Goal: Use online tool/utility: Utilize a website feature to perform a specific function

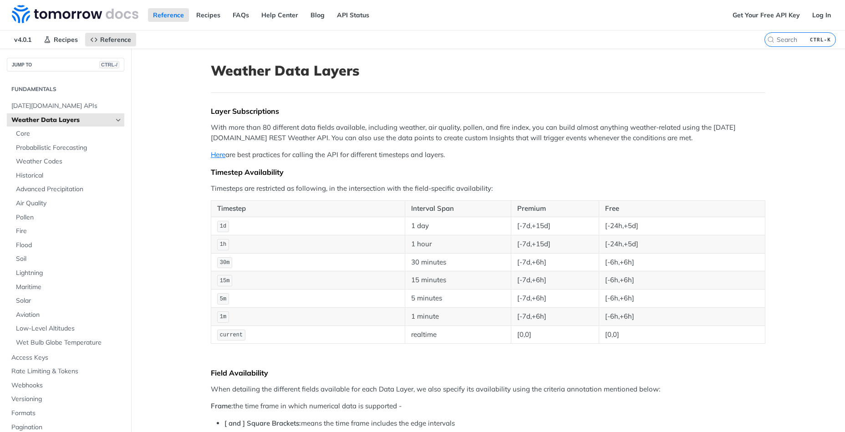
click at [118, 121] on icon "Hide subpages for Weather Data Layers" at bounding box center [118, 119] width 7 height 7
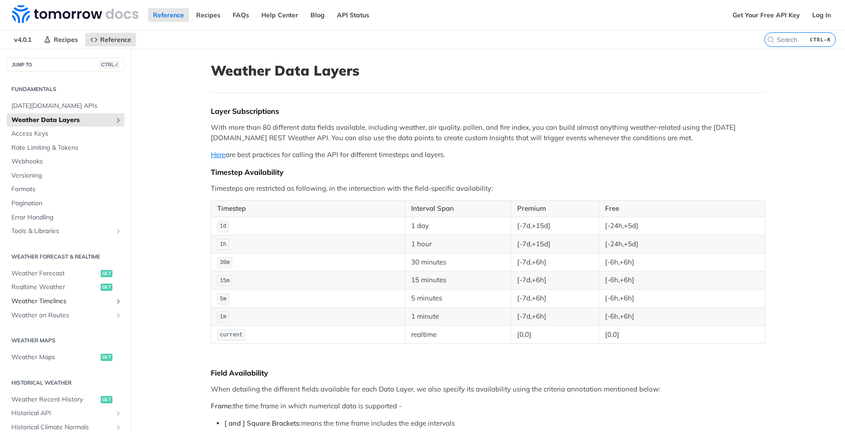
click at [72, 307] on link "Weather Timelines" at bounding box center [65, 301] width 117 height 14
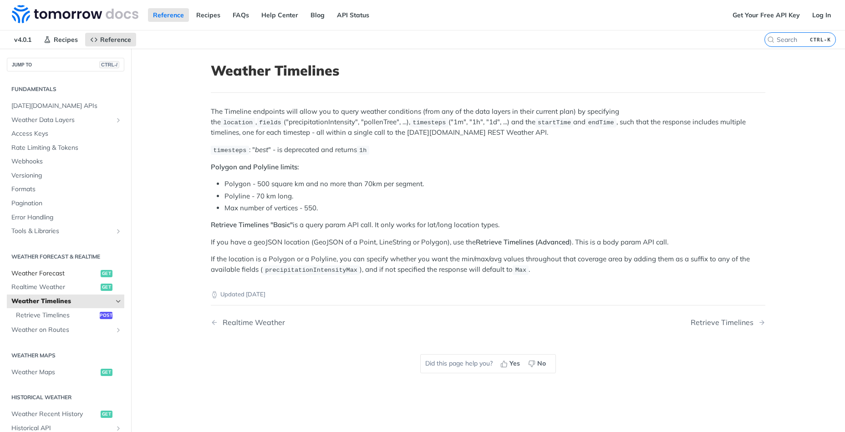
click at [73, 277] on span "Weather Forecast" at bounding box center [54, 273] width 87 height 9
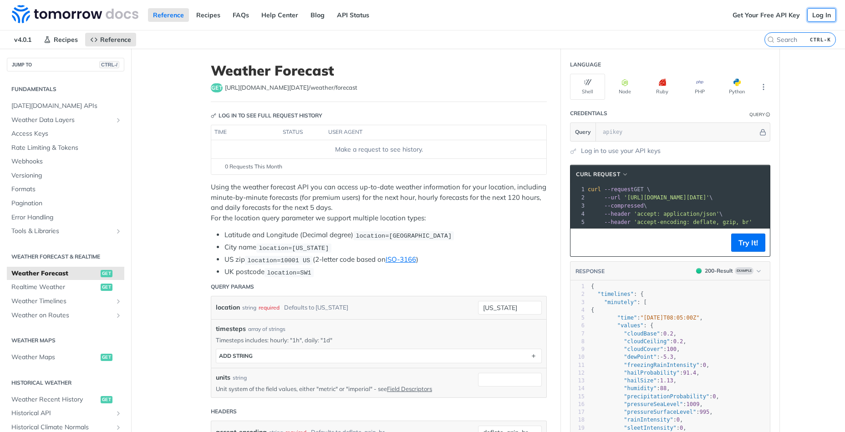
click at [818, 15] on link "Log In" at bounding box center [821, 15] width 29 height 14
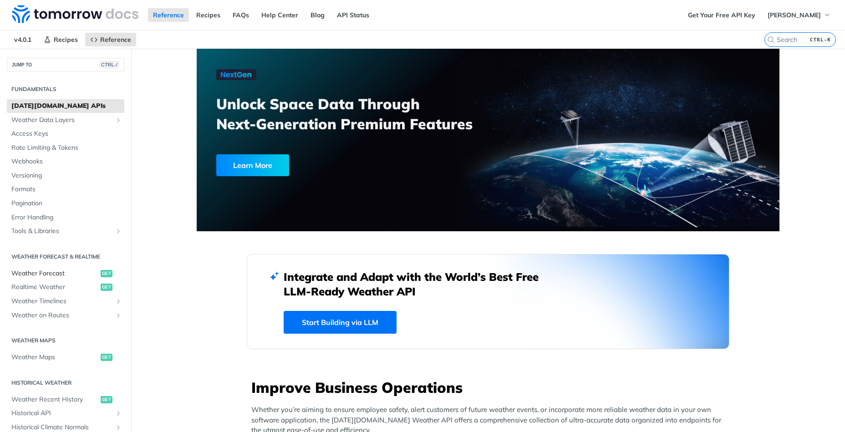
click at [63, 276] on span "Weather Forecast" at bounding box center [54, 273] width 87 height 9
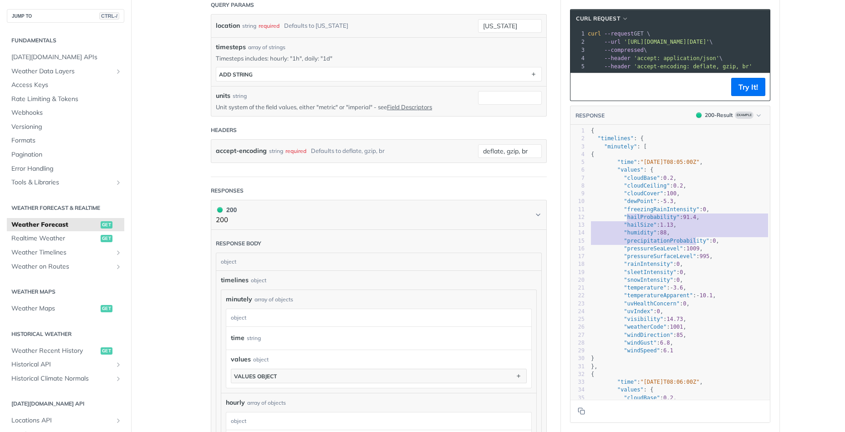
scroll to position [20, 105]
type textarea "hailProbability": 91.4, "hailSize": 1.13, "humidity": 88, "precipitationProbabi…"
drag, startPoint x: 626, startPoint y: 217, endPoint x: 724, endPoint y: 239, distance: 100.2
click at [724, 239] on div "1 { 2 "timelines" : { 3 "minutely" : [ 4 { 5 "time" : "[DATE]T08:05:00Z" , 6 "v…" at bounding box center [679, 299] width 181 height 345
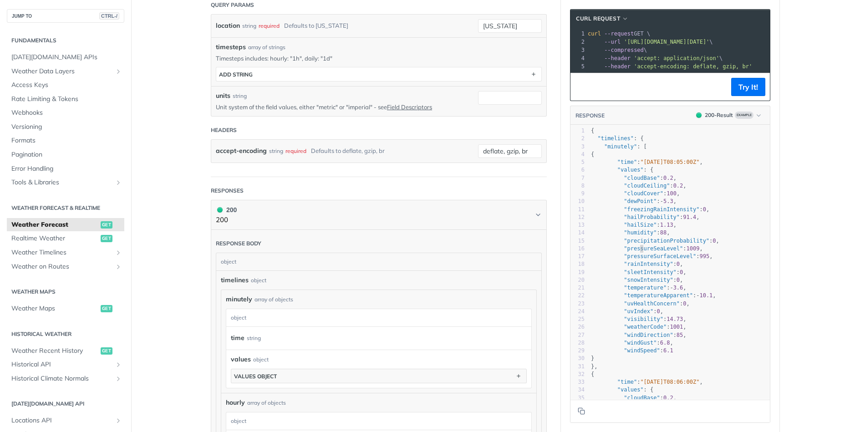
click at [640, 245] on span ""pressureSeaLevel"" at bounding box center [652, 248] width 59 height 6
type textarea "precipitation"
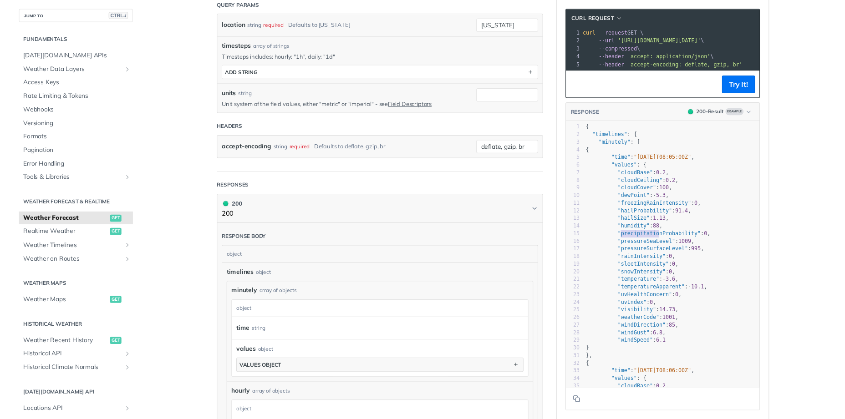
scroll to position [1, 42]
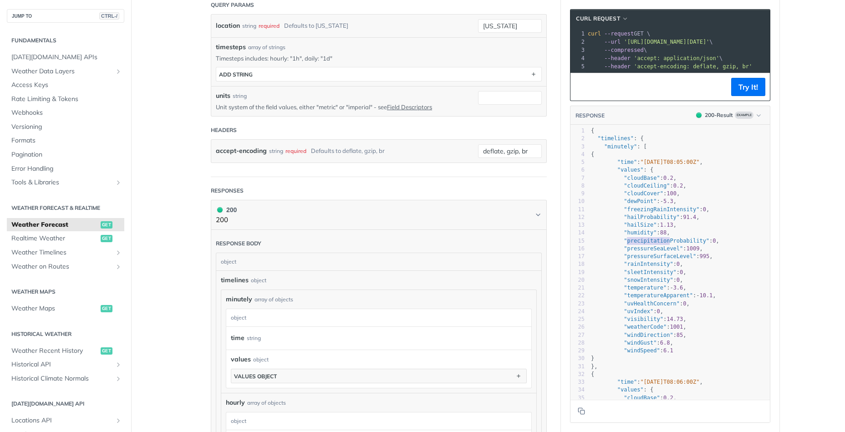
drag, startPoint x: 627, startPoint y: 239, endPoint x: 685, endPoint y: 240, distance: 58.2
click at [668, 240] on span ""precipitationProbability"" at bounding box center [666, 241] width 86 height 6
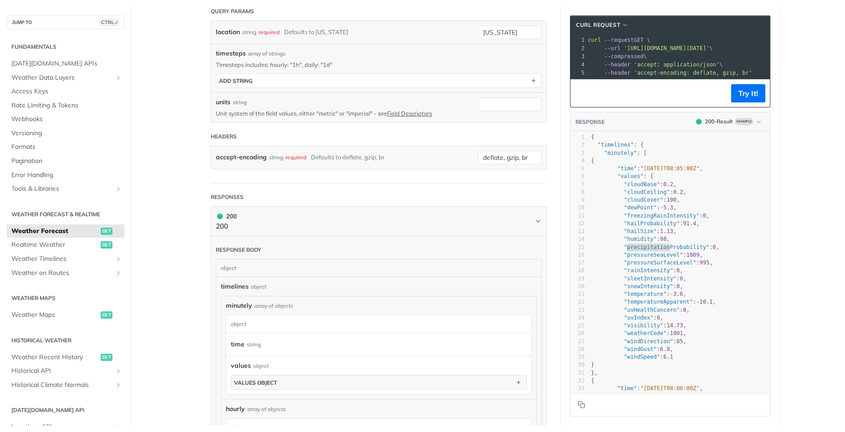
scroll to position [1, 0]
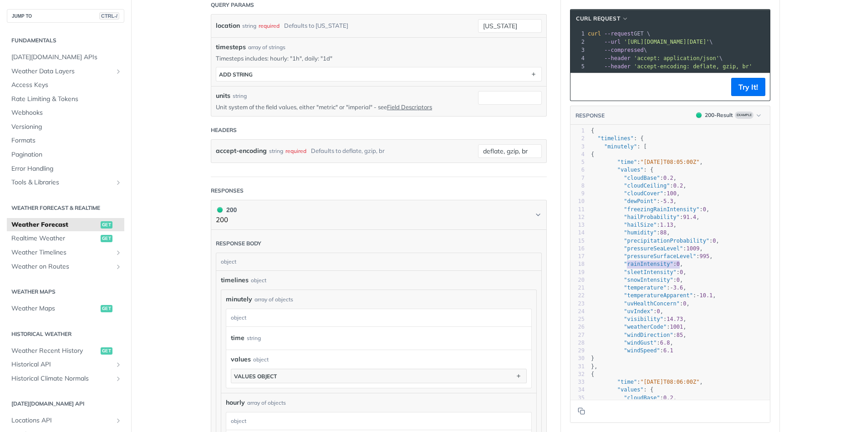
type textarea "rainIntensity": 0,"
drag, startPoint x: 626, startPoint y: 264, endPoint x: 686, endPoint y: 265, distance: 60.1
click at [686, 265] on pre ""rainIntensity" : 0 ," at bounding box center [679, 264] width 181 height 8
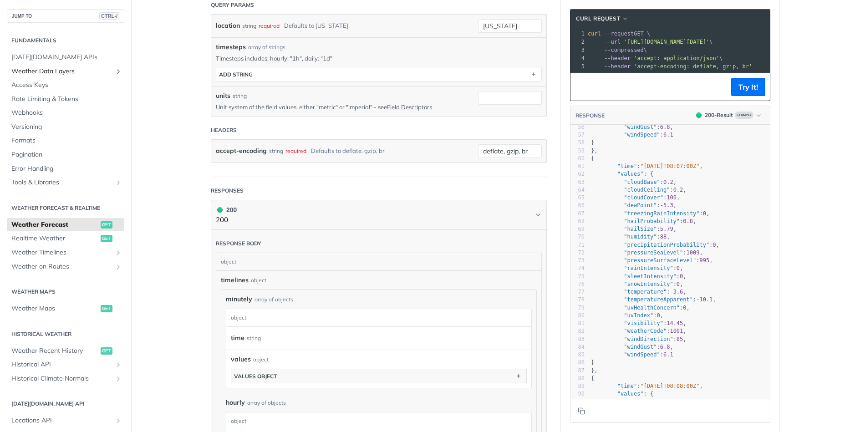
click at [118, 72] on icon "Show subpages for Weather Data Layers" at bounding box center [118, 71] width 7 height 7
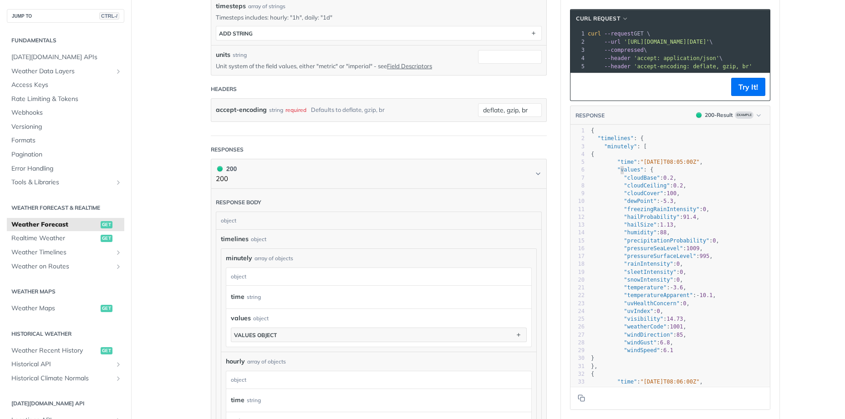
scroll to position [1, 0]
type textarea "value"
drag, startPoint x: 620, startPoint y: 172, endPoint x: 637, endPoint y: 172, distance: 16.8
click at [637, 172] on span ""values"" at bounding box center [630, 170] width 26 height 6
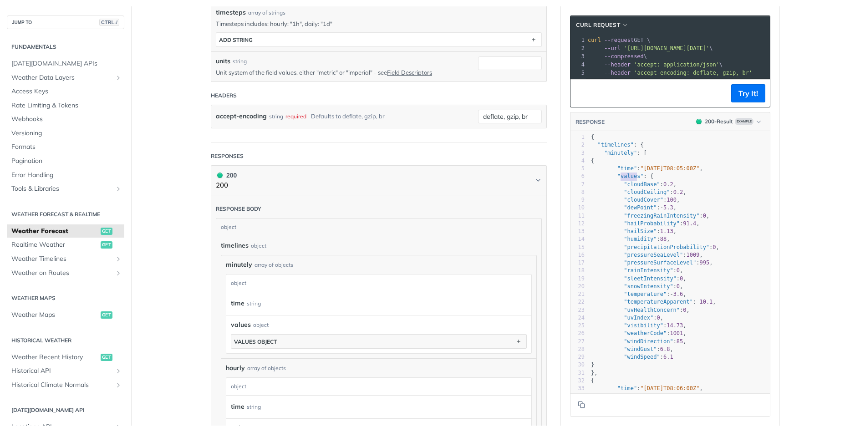
scroll to position [1, 0]
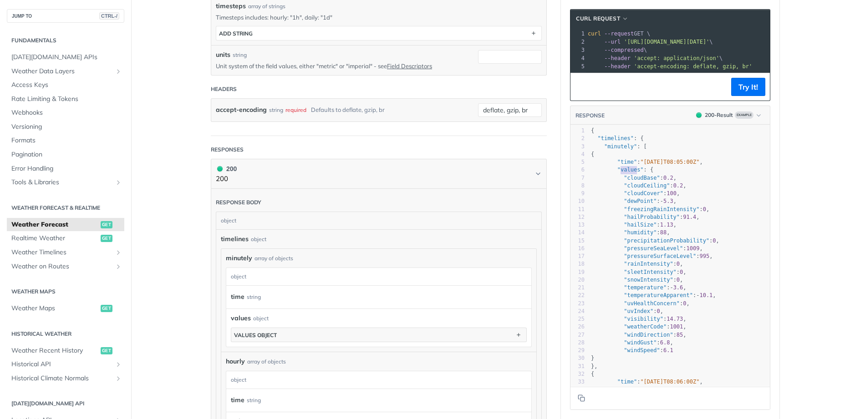
click at [637, 172] on span ""values"" at bounding box center [630, 170] width 26 height 6
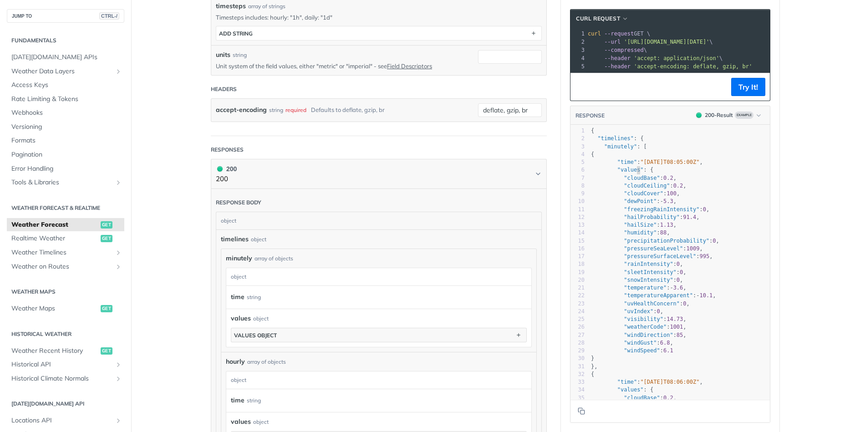
click at [611, 169] on span ""values" : {" at bounding box center [622, 170] width 62 height 6
click at [617, 169] on span ""values"" at bounding box center [630, 170] width 26 height 6
click at [616, 169] on span ""values" : {" at bounding box center [622, 170] width 62 height 6
click at [808, 180] on main "JUMP TO CTRL-/ Fundamentals [DATE][DOMAIN_NAME] APIs Weather Data Layers Core P…" at bounding box center [422, 264] width 845 height 1162
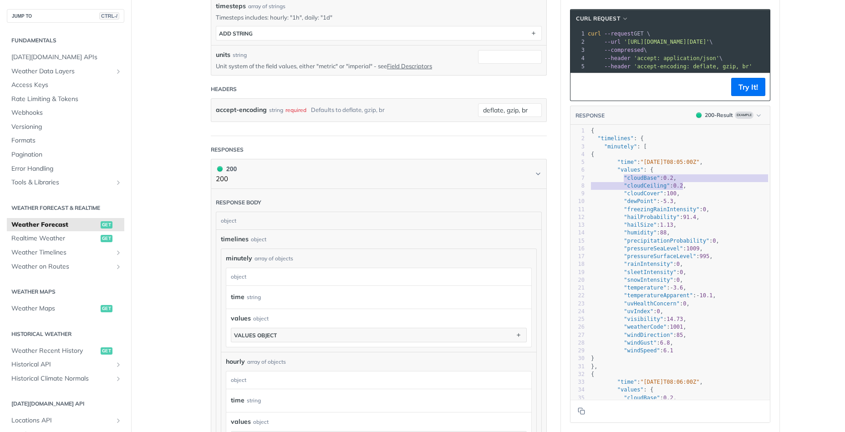
scroll to position [7, 91]
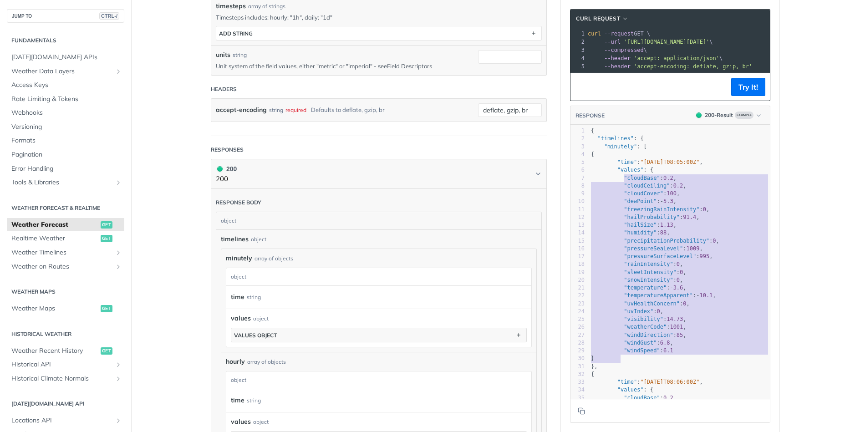
type textarea ""cloudBase": 0.2, "cloudCeiling": 0.2, "cloudCover": 100, "dewPoint": -5.3, "fr…"
drag, startPoint x: 625, startPoint y: 176, endPoint x: 673, endPoint y: 364, distance: 194.0
click at [673, 364] on div "1 { 2 "timelines" : { 3 "minutely" : [ 4 { 5 "time" : "[DATE]T08:05:00Z" , 6 "v…" at bounding box center [679, 299] width 181 height 345
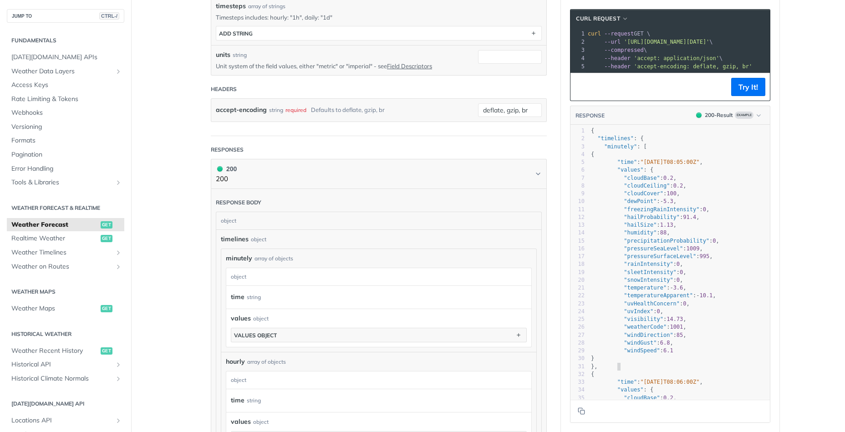
click at [673, 364] on pre "}," at bounding box center [679, 367] width 181 height 8
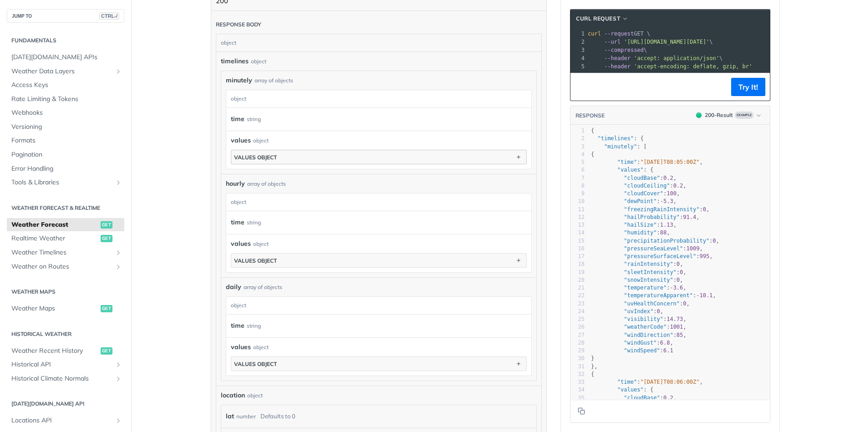
scroll to position [528, 0]
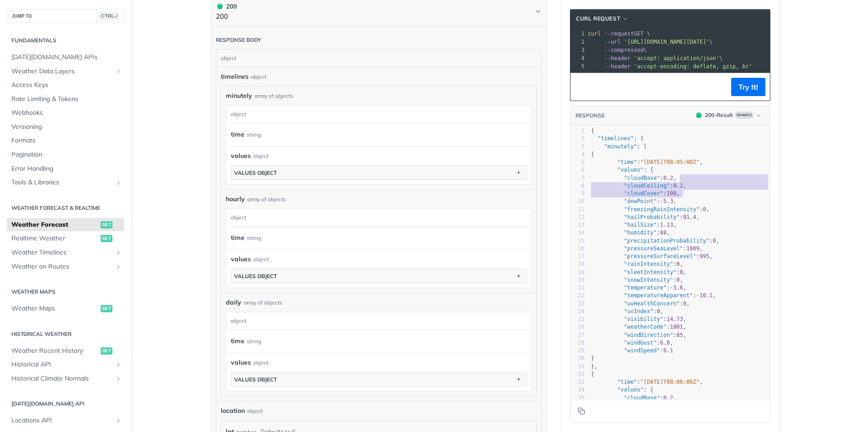
type textarea ""cloudCeiling": 0.2, "cloudCover": 100, "dewPoint": -5.3, "freezingRainIntensit…"
drag, startPoint x: 746, startPoint y: 175, endPoint x: 767, endPoint y: 211, distance: 41.4
click at [766, 207] on div "1 { 2 "timelines" : { 3 "minutely" : [ 4 { 5 "time" : "[DATE]T08:05:00Z" , 6 "v…" at bounding box center [679, 299] width 181 height 345
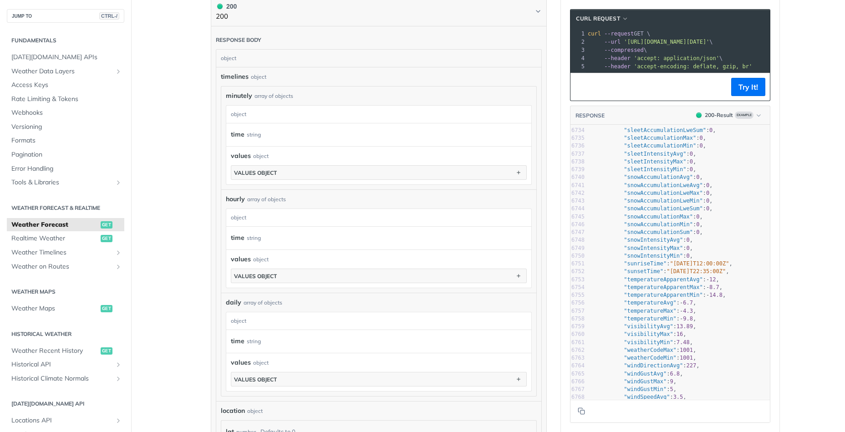
scroll to position [0, 0]
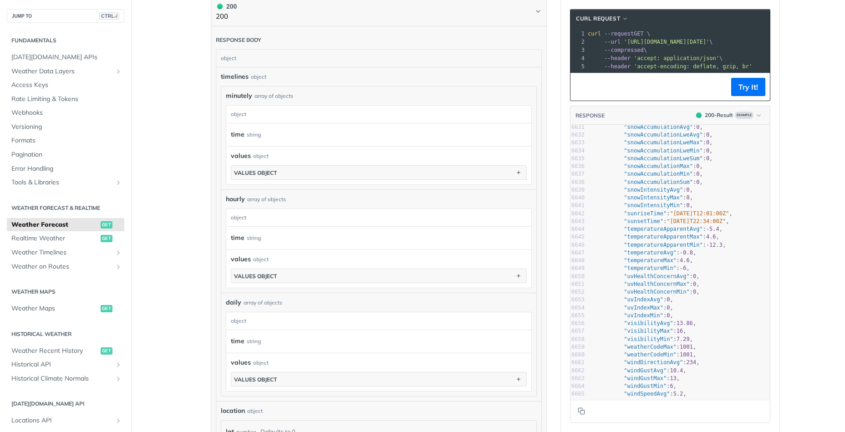
click at [662, 306] on span ""uvIndexMax"" at bounding box center [643, 307] width 40 height 6
type textarea "dexMax""
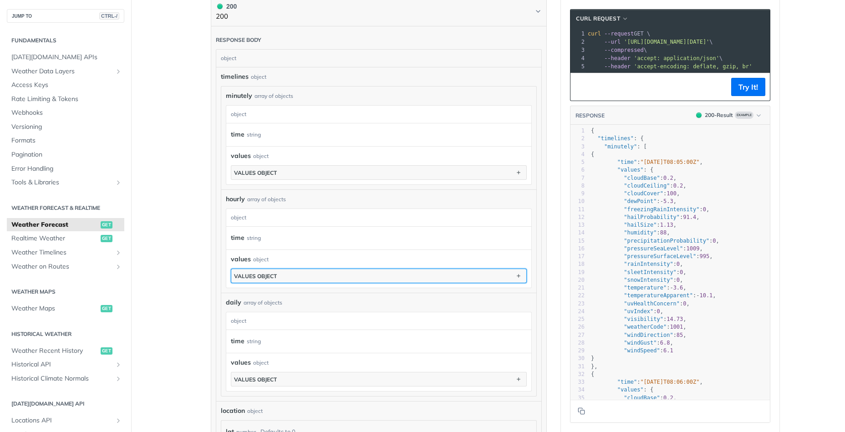
click at [429, 275] on button "values object" at bounding box center [378, 276] width 295 height 14
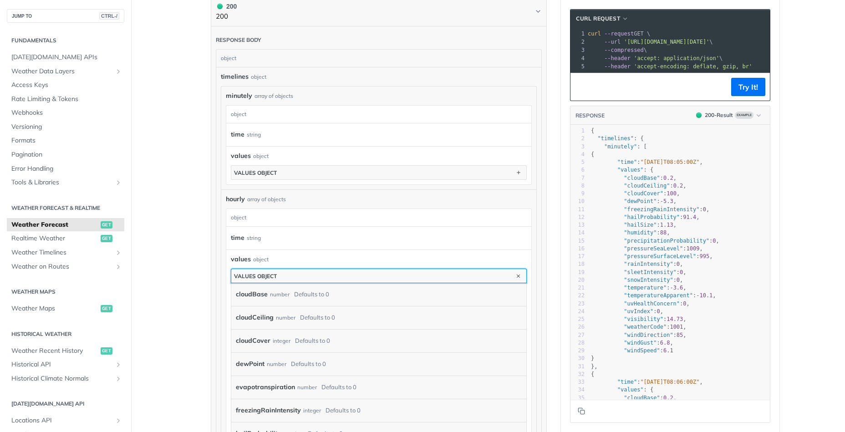
click at [429, 275] on button "values object" at bounding box center [378, 276] width 295 height 14
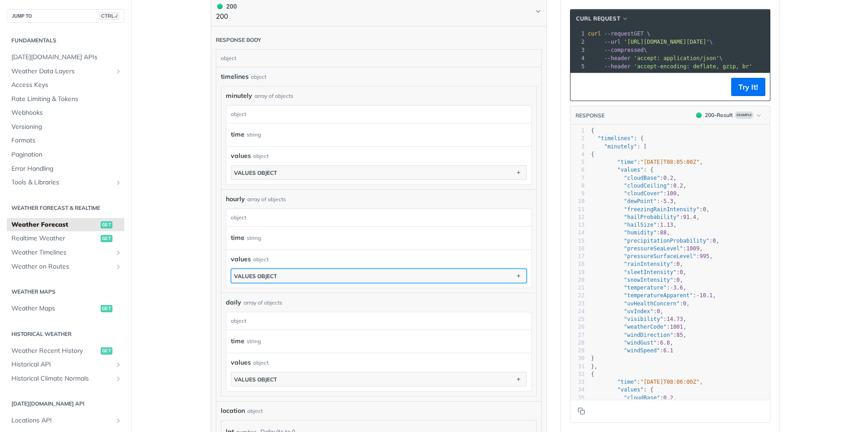
click at [429, 275] on button "values object" at bounding box center [378, 276] width 295 height 14
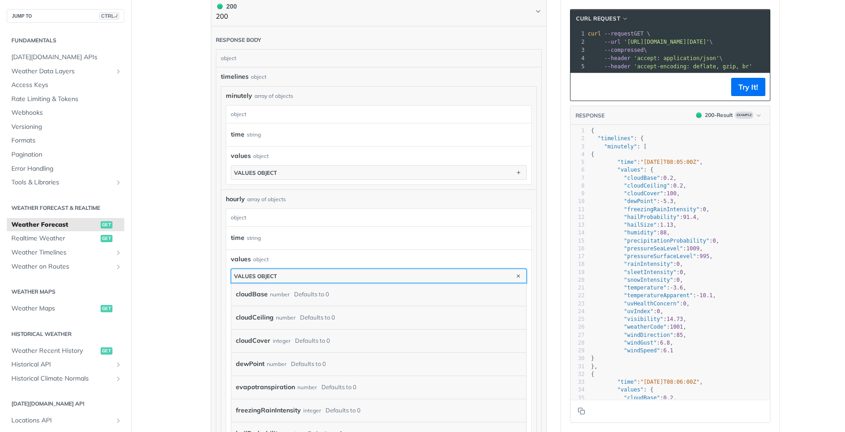
click at [429, 275] on button "values object" at bounding box center [378, 276] width 295 height 14
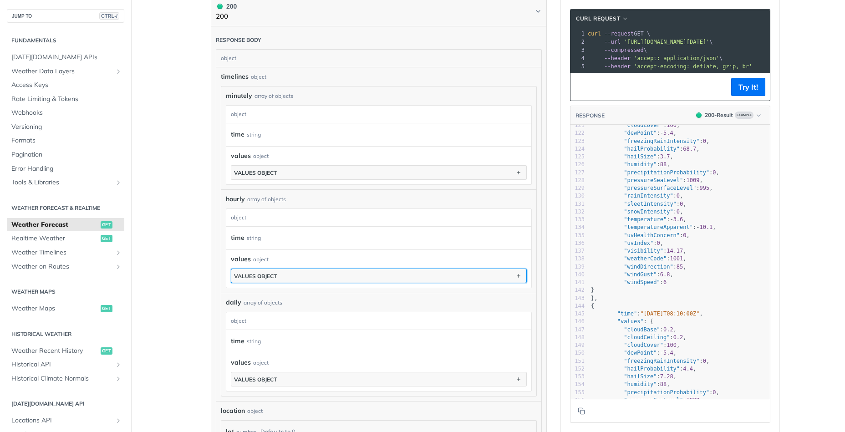
scroll to position [950, 0]
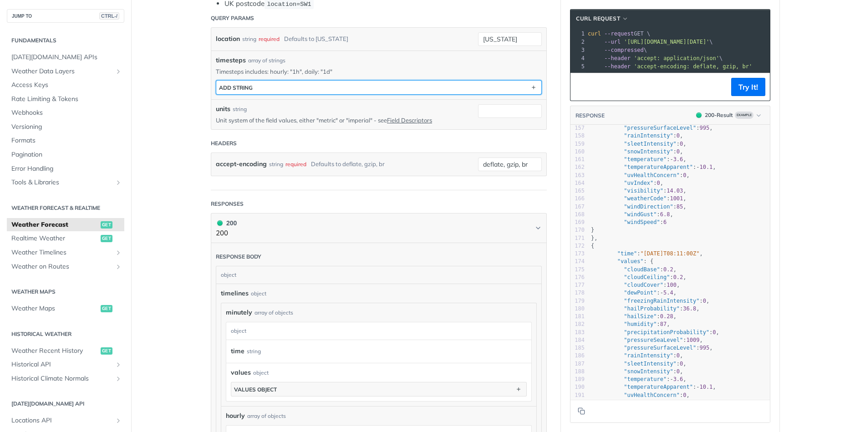
click at [528, 85] on button "ADD string" at bounding box center [378, 88] width 325 height 14
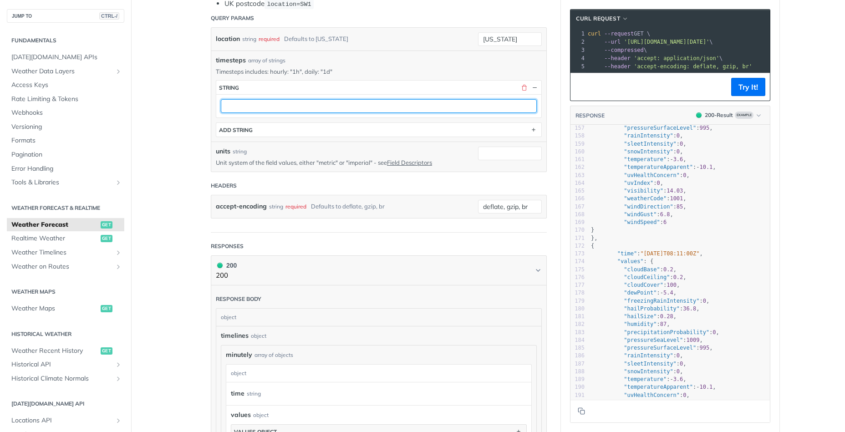
click at [426, 108] on input "text" at bounding box center [379, 106] width 316 height 14
type input "1d"
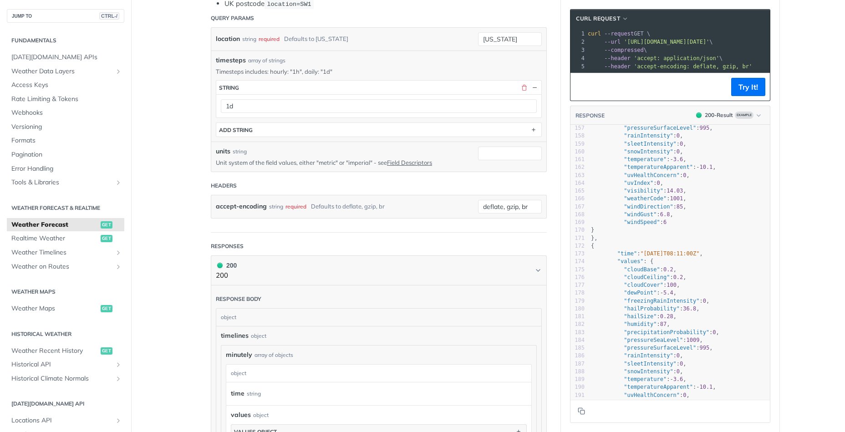
click at [567, 124] on section "cURL Request xxxxxxxxxx 1 curl --request GET \ 2 --url '[URL][DOMAIN_NAME][DATE…" at bounding box center [670, 216] width 218 height 432
drag, startPoint x: 754, startPoint y: 87, endPoint x: 601, endPoint y: 152, distance: 166.6
click at [754, 87] on button "Try It!" at bounding box center [748, 87] width 34 height 18
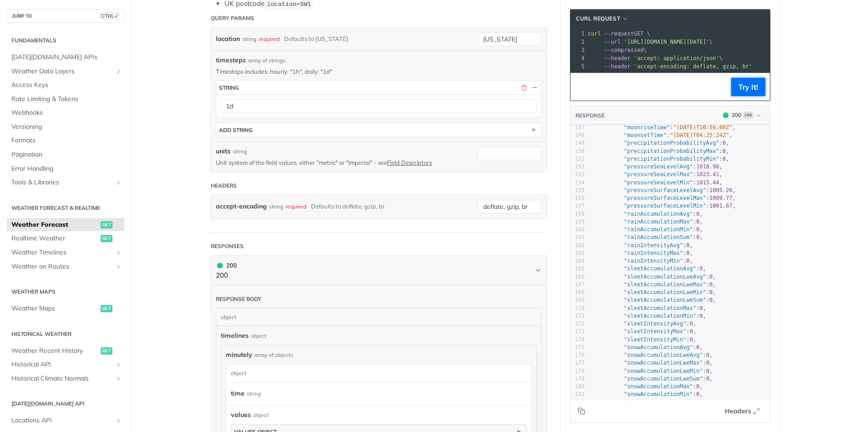
scroll to position [1148, 0]
drag, startPoint x: 770, startPoint y: 189, endPoint x: 765, endPoint y: 135, distance: 54.8
click at [765, 135] on section "cURL Request xxxxxxxxxx 1 curl --request GET \ 2 --url '[URL][DOMAIN_NAME][DATE…" at bounding box center [670, 216] width 218 height 432
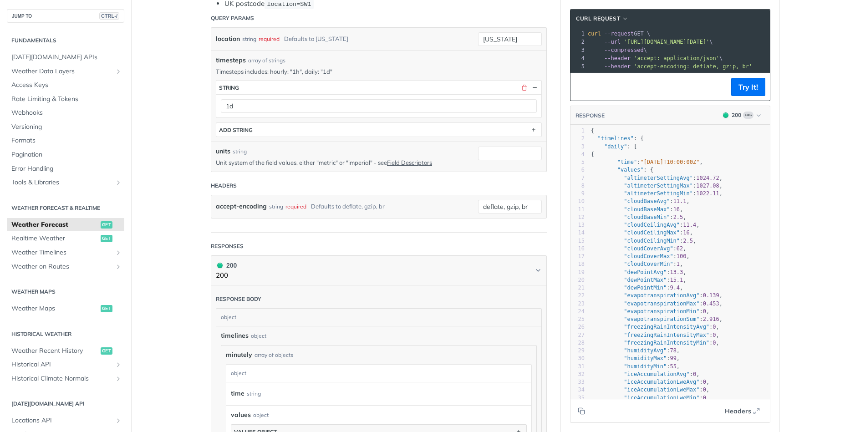
click at [726, 190] on pre ""altimeterSettingMin" : 1022.11 ," at bounding box center [679, 194] width 181 height 8
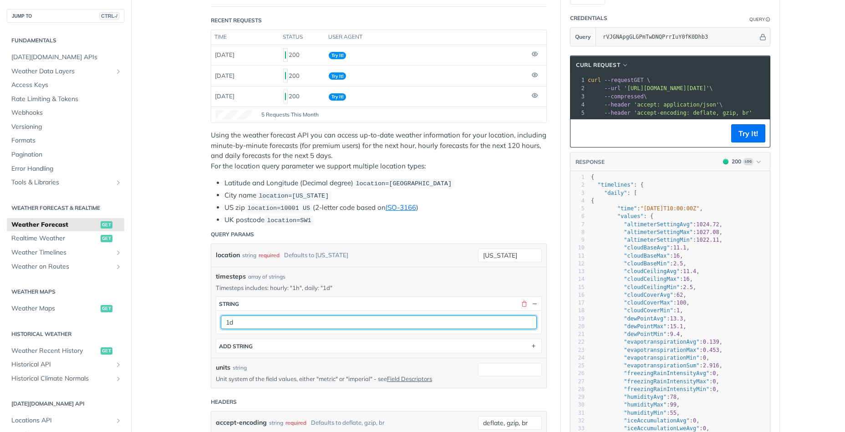
click at [335, 320] on input "1d" at bounding box center [379, 322] width 316 height 14
type input "1h"
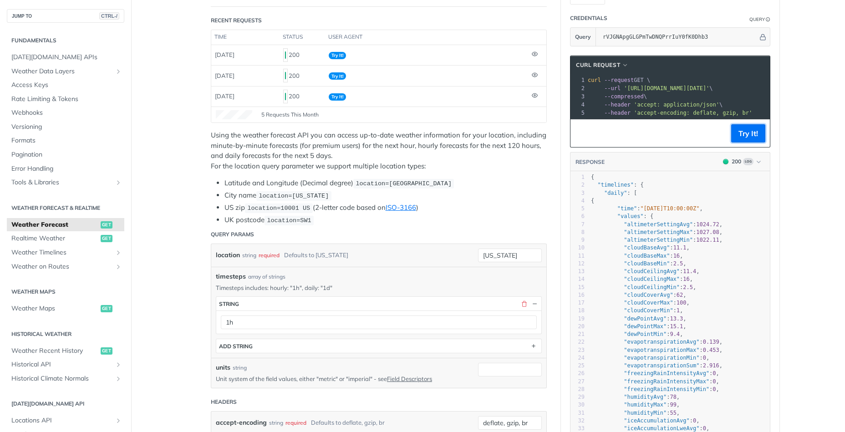
drag, startPoint x: 747, startPoint y: 129, endPoint x: 706, endPoint y: 213, distance: 94.0
click at [747, 129] on button "Try It!" at bounding box center [748, 133] width 34 height 18
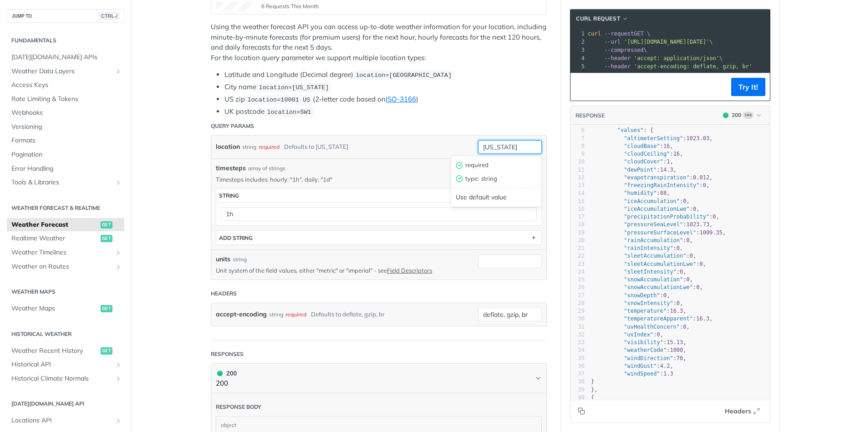
drag, startPoint x: 514, startPoint y: 152, endPoint x: 417, endPoint y: 143, distance: 96.9
click at [478, 144] on input "[US_STATE]" at bounding box center [510, 147] width 64 height 14
type input "[GEOGRAPHIC_DATA]"
click at [744, 79] on button "Try It!" at bounding box center [748, 87] width 34 height 18
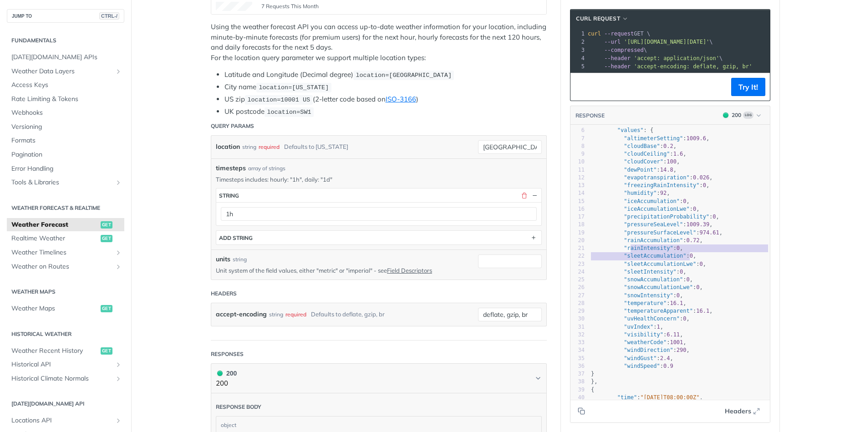
type textarea "ainIntensity": 0,"
drag, startPoint x: 630, startPoint y: 249, endPoint x: 692, endPoint y: 247, distance: 62.4
click at [692, 247] on pre ""rainIntensity" : 0 ," at bounding box center [679, 248] width 181 height 8
type textarea "rainAccumulation": 0.72, "rainIntensity": 0,"
drag, startPoint x: 627, startPoint y: 240, endPoint x: 721, endPoint y: 248, distance: 94.5
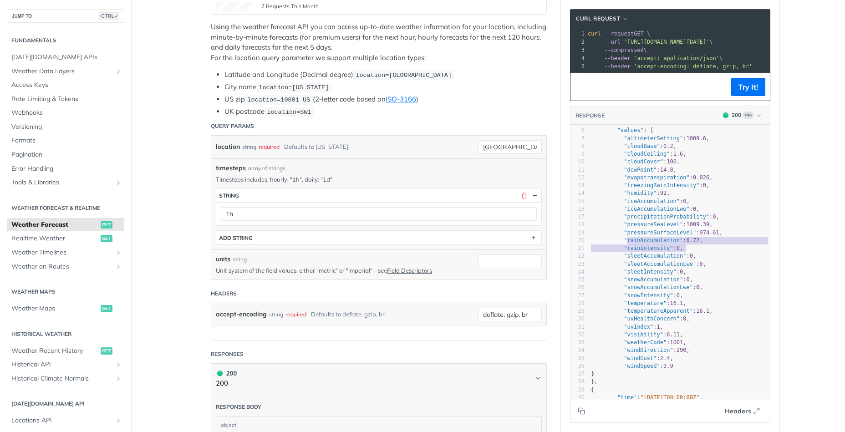
click at [721, 248] on div "1 { 2 "timelines" : { 3 "hourly" : [ 4 { 5 "time" : "[DATE]T07:00:00Z" , 6 "val…" at bounding box center [679, 279] width 181 height 385
click at [636, 237] on pre ""rainAccumulation" : 0.72 ," at bounding box center [679, 241] width 181 height 8
type textarea "l": 1009.39, "pressureSurfaceLevel": 974.61, "rainAccumulation": 0.72, ""
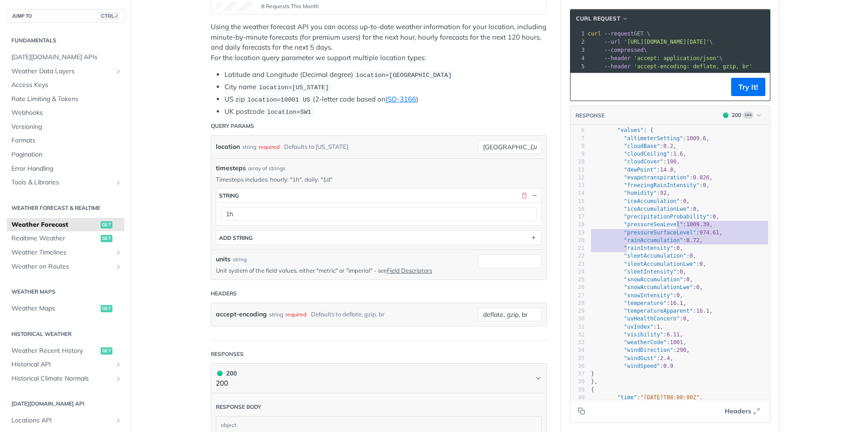
scroll to position [20, 36]
drag, startPoint x: 627, startPoint y: 246, endPoint x: 674, endPoint y: 225, distance: 52.3
click at [674, 225] on div "1 { 2 "timelines" : { 3 "hourly" : [ 4 { 5 "time" : "[DATE]T07:00:00Z" , 6 "val…" at bounding box center [679, 279] width 181 height 385
type textarea "precipitationProbability"
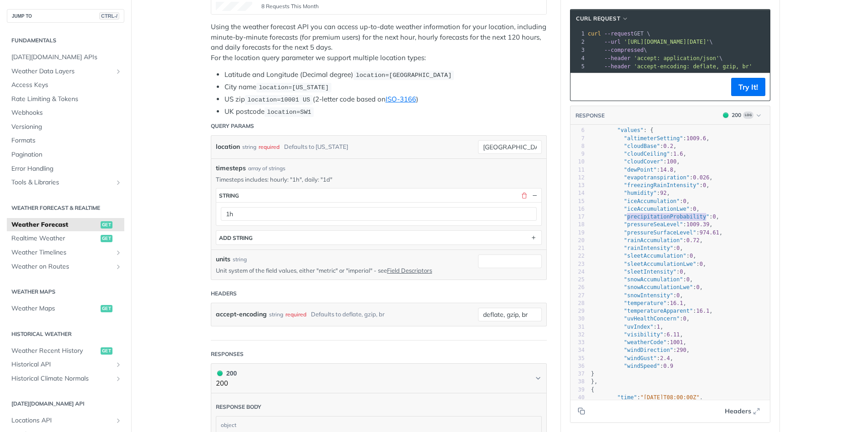
drag, startPoint x: 626, startPoint y: 216, endPoint x: 704, endPoint y: 215, distance: 77.8
click at [704, 215] on span ""precipitationProbability"" at bounding box center [666, 216] width 86 height 6
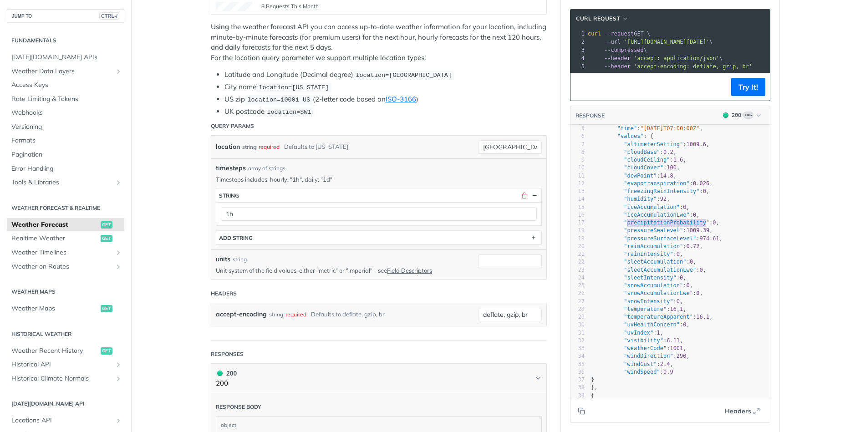
scroll to position [40, 0]
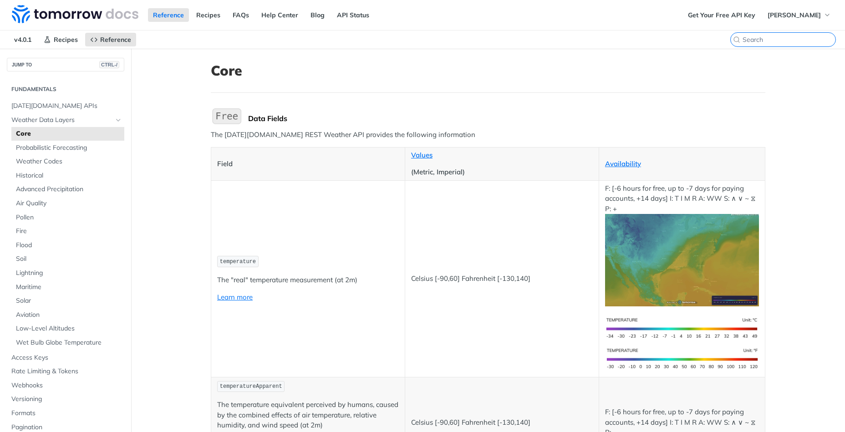
click at [785, 40] on input "CTRL-K" at bounding box center [788, 39] width 93 height 8
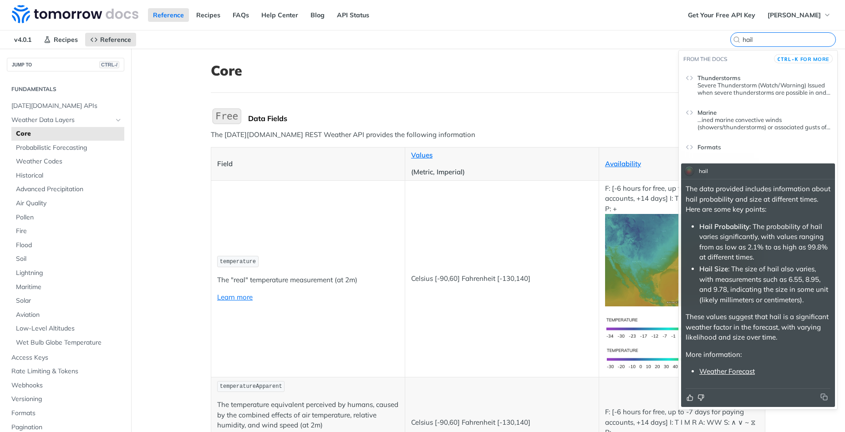
type input "hail"
click at [741, 375] on link "Weather Forecast" at bounding box center [727, 371] width 56 height 9
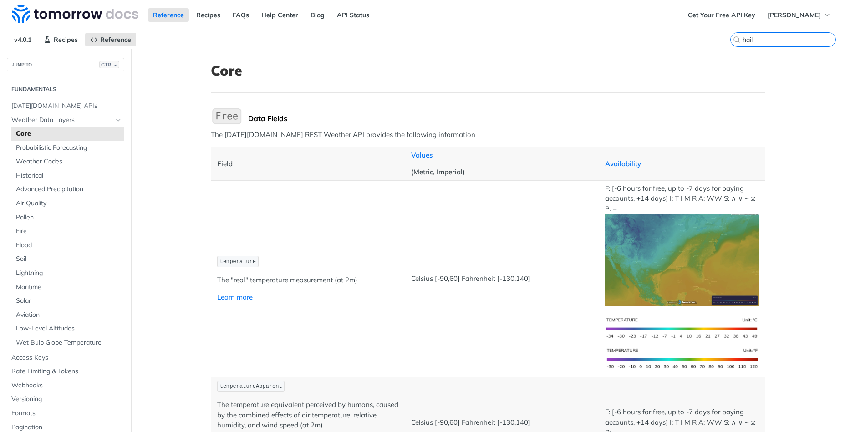
click at [797, 38] on input "hail" at bounding box center [788, 39] width 93 height 8
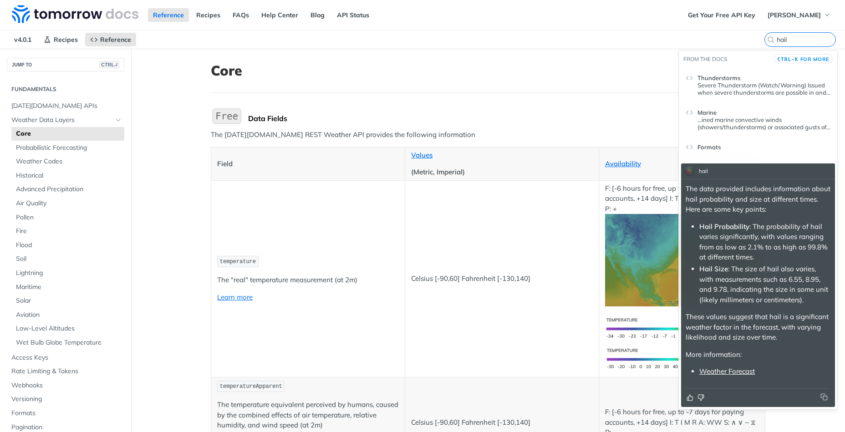
click at [730, 90] on p "Severe Thunderstorm (Watch/Warning) Issued when severe thunderstorms are possib…" at bounding box center [763, 88] width 133 height 15
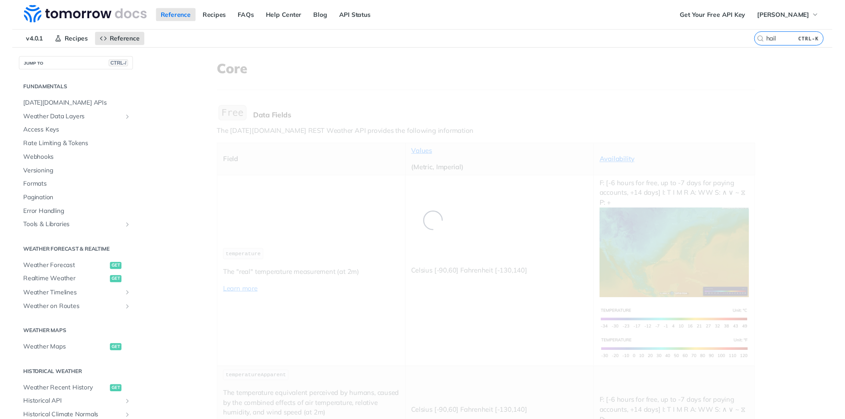
scroll to position [327, 0]
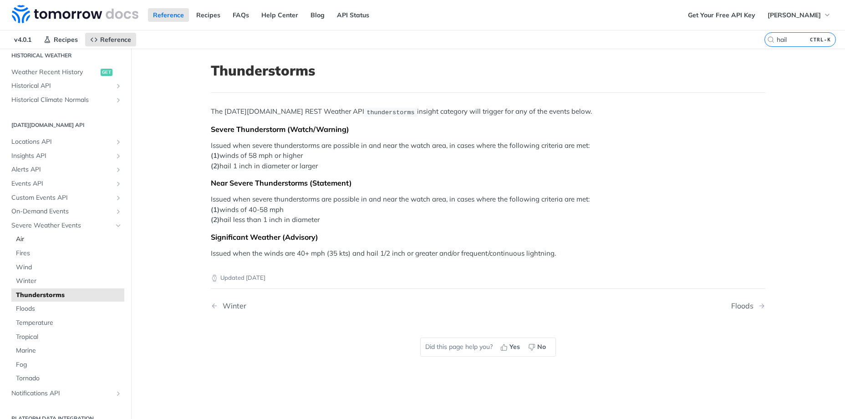
click at [30, 244] on link "Air" at bounding box center [67, 240] width 113 height 14
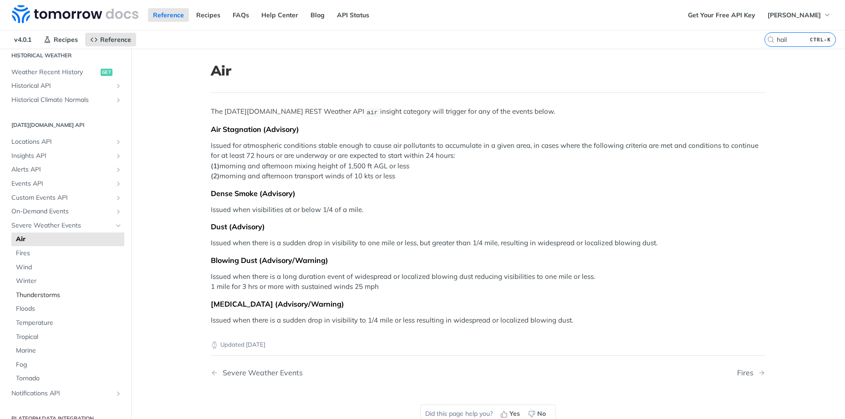
click at [47, 297] on span "Thunderstorms" at bounding box center [69, 295] width 106 height 9
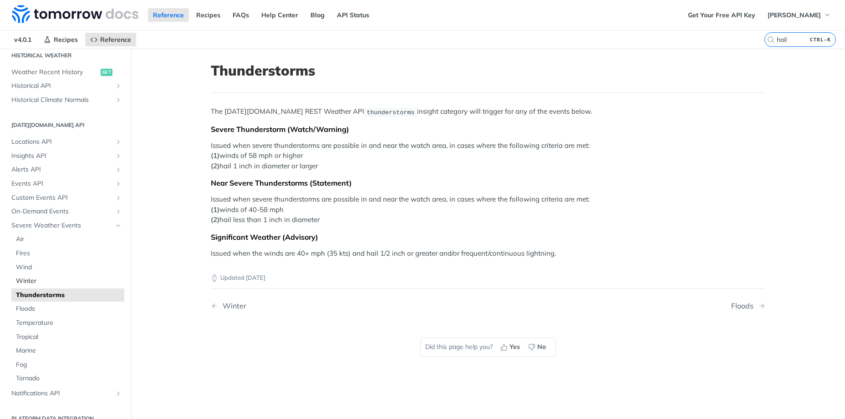
scroll to position [339, 0]
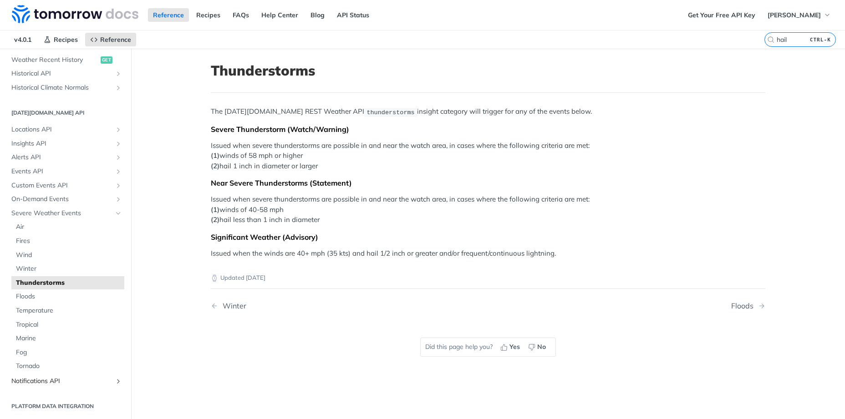
click at [89, 379] on span "Notifications API" at bounding box center [61, 381] width 101 height 9
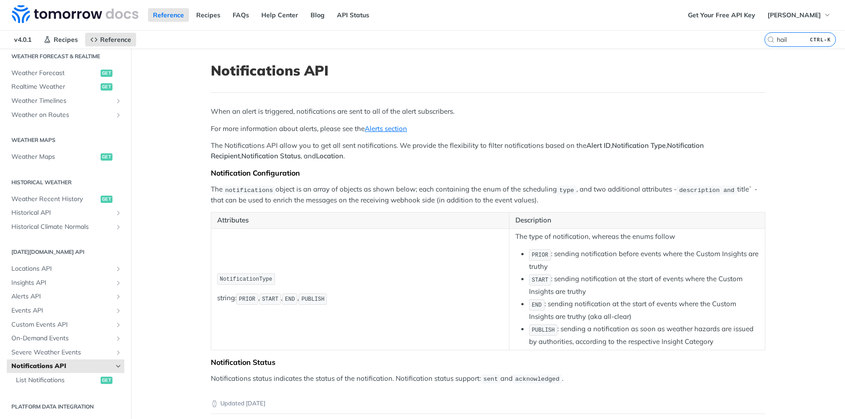
click at [92, 368] on span "Notifications API" at bounding box center [61, 366] width 101 height 9
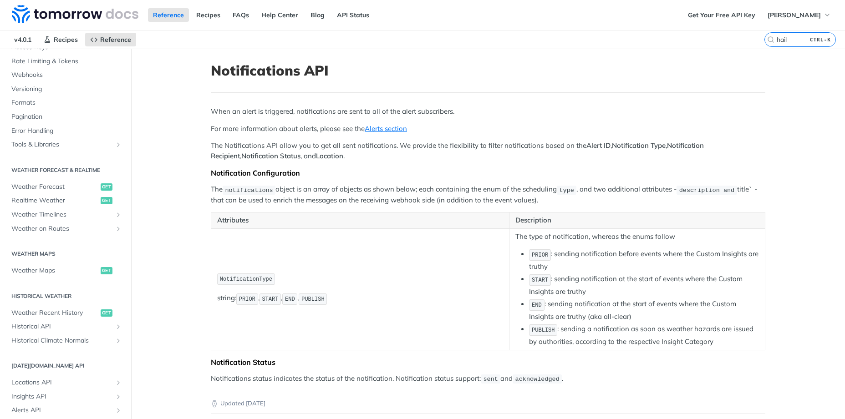
scroll to position [73, 0]
